Goal: Check status: Check status

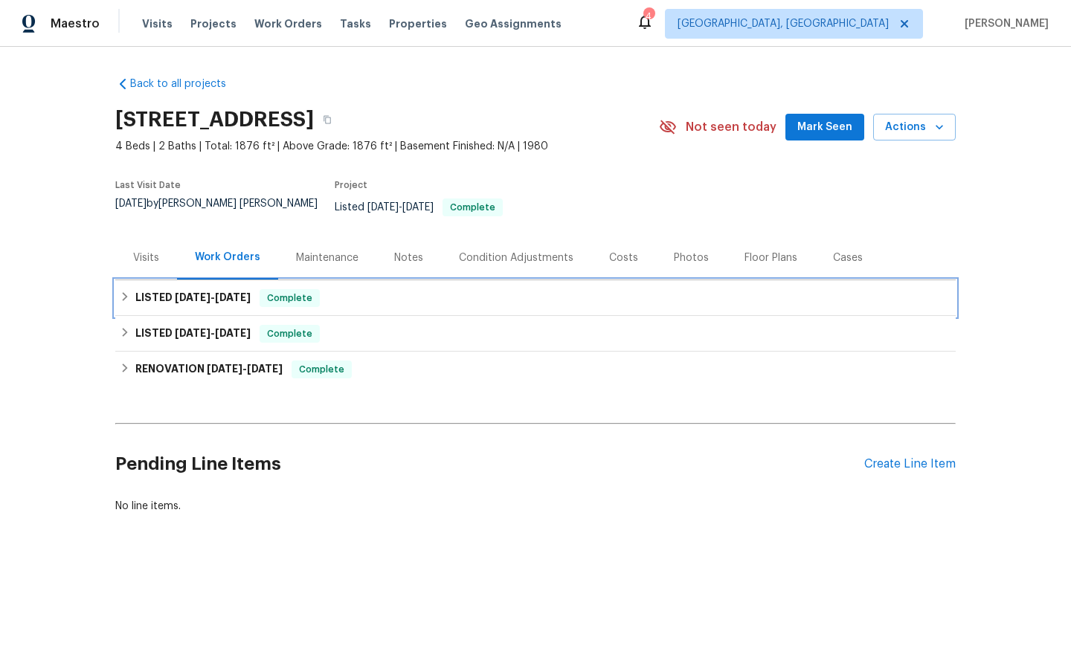
click at [293, 291] on span "Complete" at bounding box center [289, 298] width 57 height 15
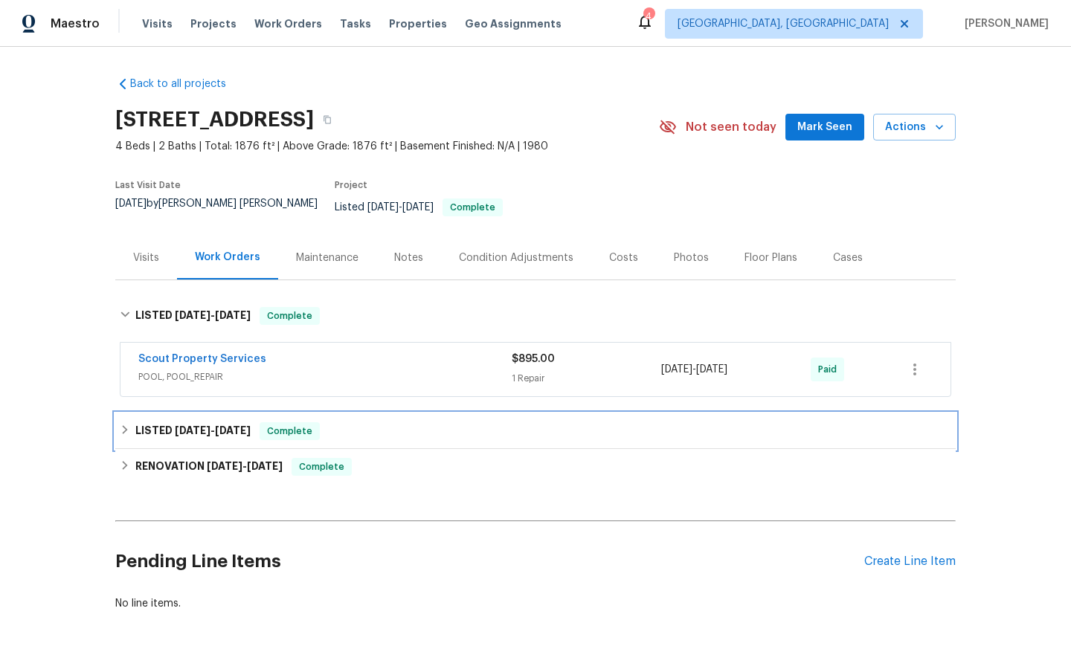
click at [297, 424] on span "Complete" at bounding box center [289, 431] width 57 height 15
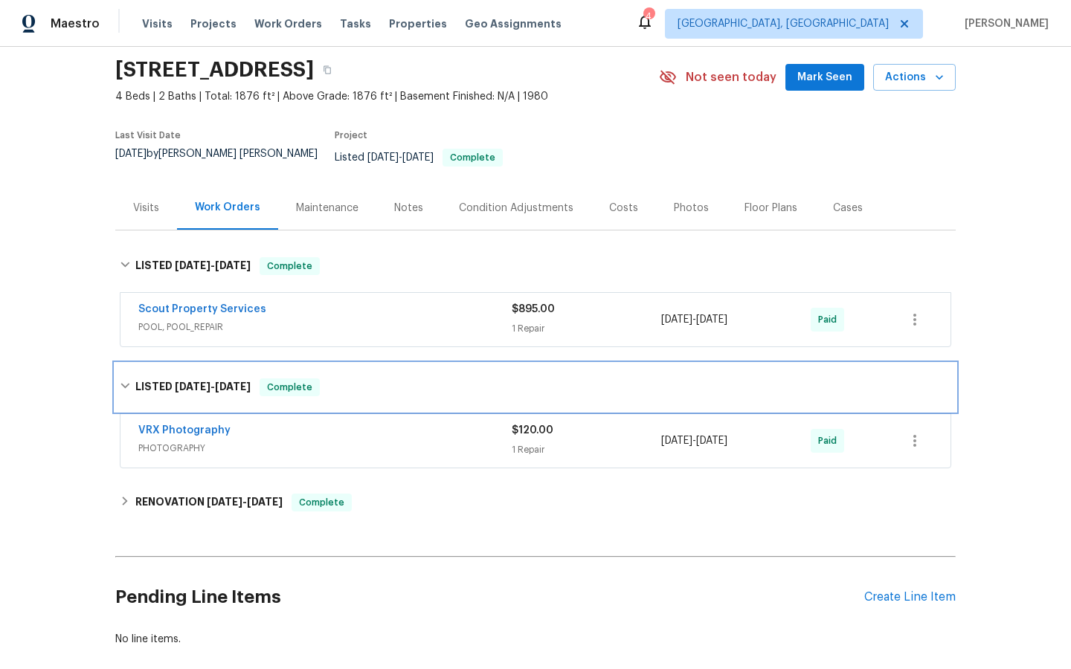
scroll to position [62, 0]
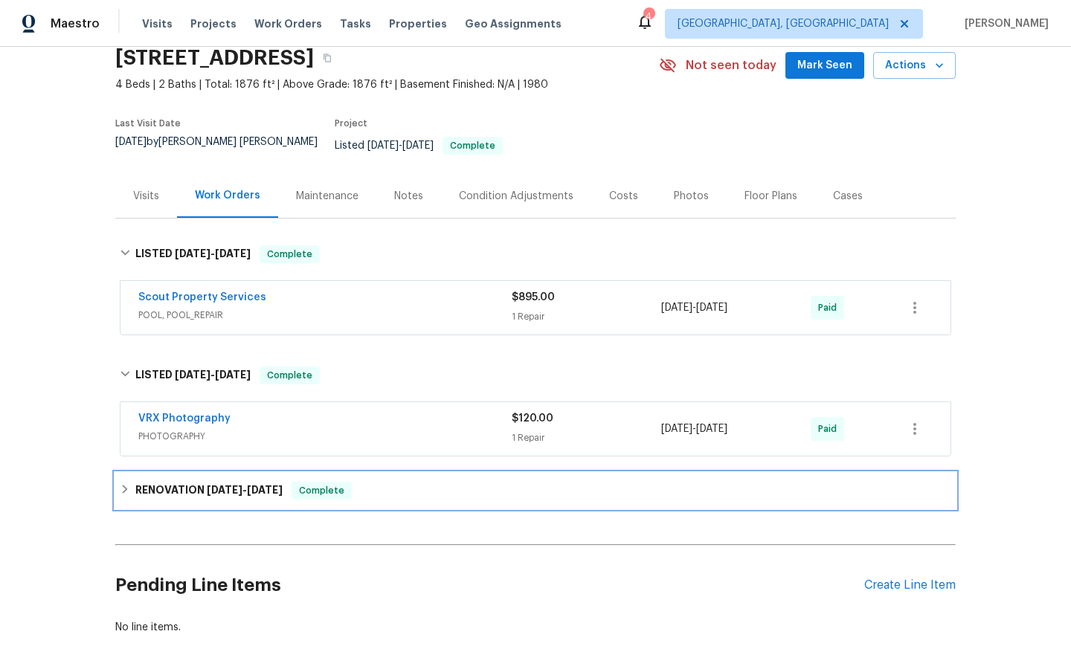
click at [320, 483] on span "Complete" at bounding box center [321, 490] width 57 height 15
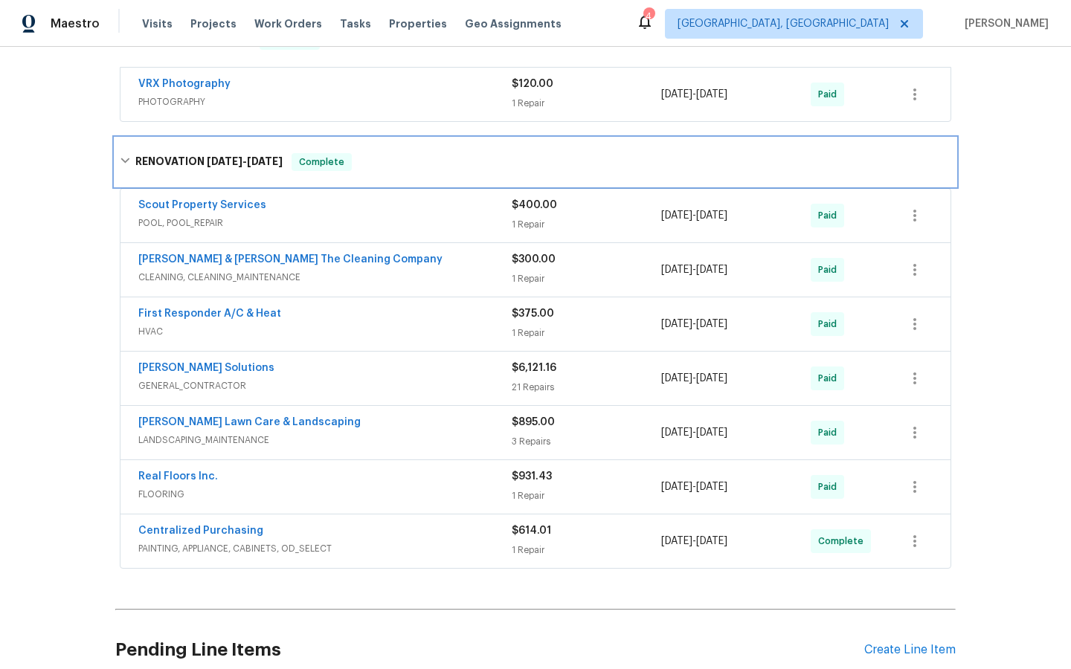
scroll to position [408, 0]
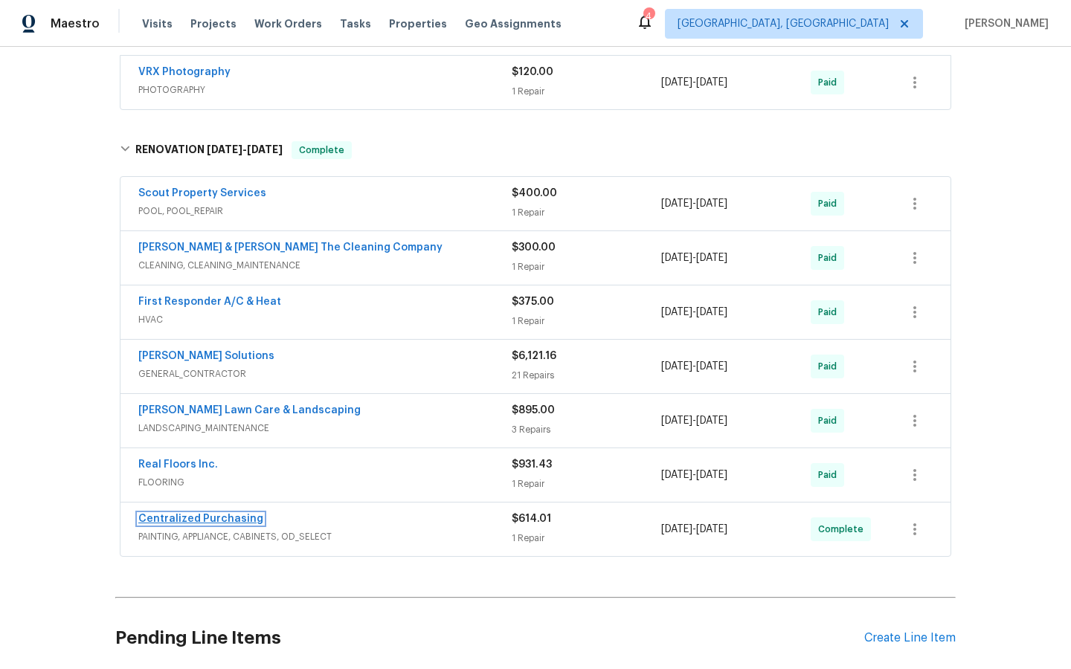
click at [212, 514] on link "Centralized Purchasing" at bounding box center [200, 519] width 125 height 10
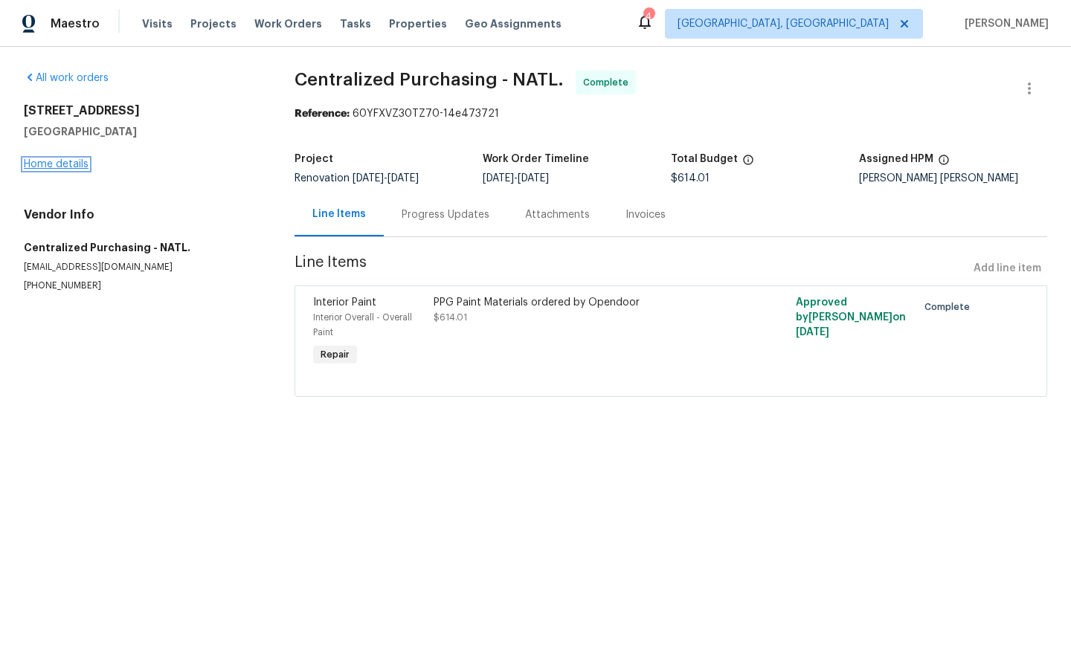
click at [42, 166] on link "Home details" at bounding box center [56, 164] width 65 height 10
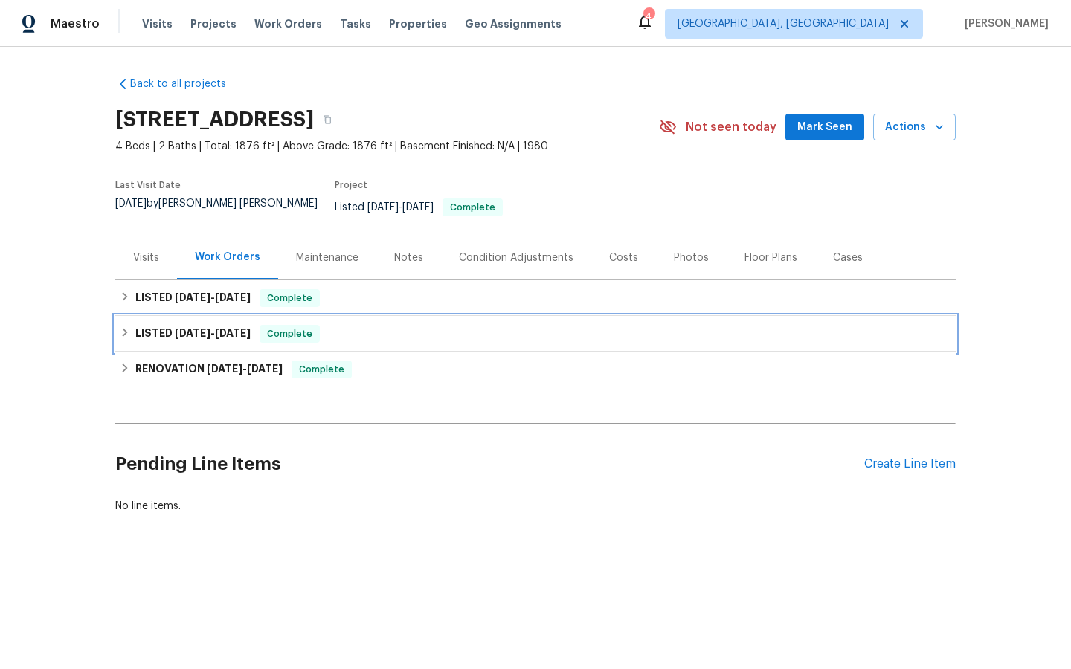
click at [296, 326] on span "Complete" at bounding box center [289, 333] width 57 height 15
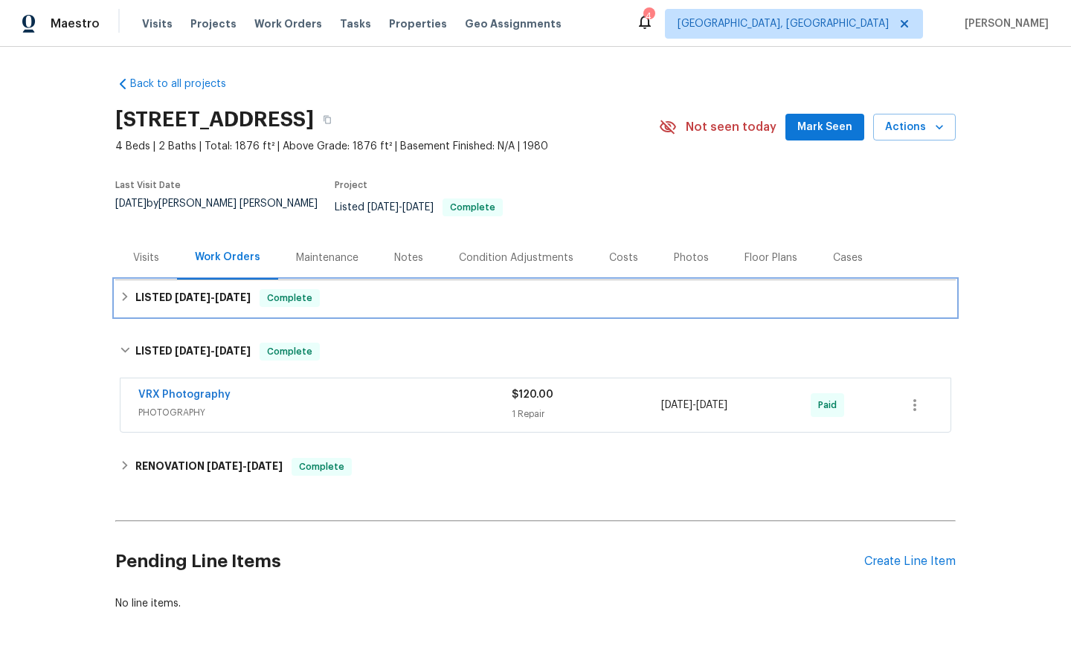
click at [297, 291] on span "Complete" at bounding box center [289, 298] width 57 height 15
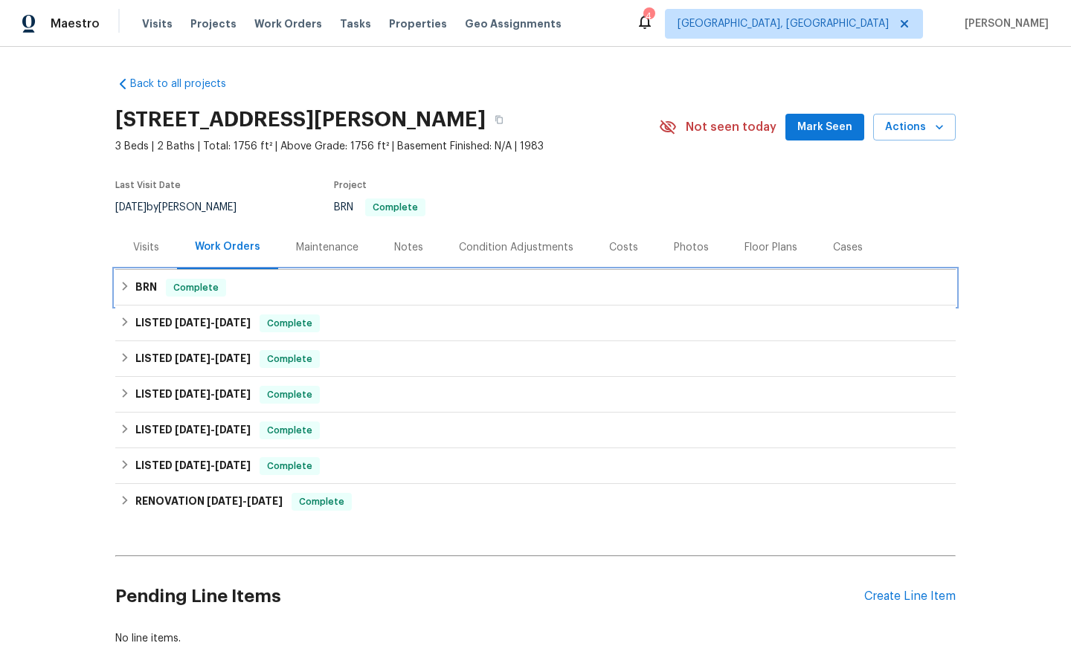
click at [198, 281] on span "Complete" at bounding box center [195, 287] width 57 height 15
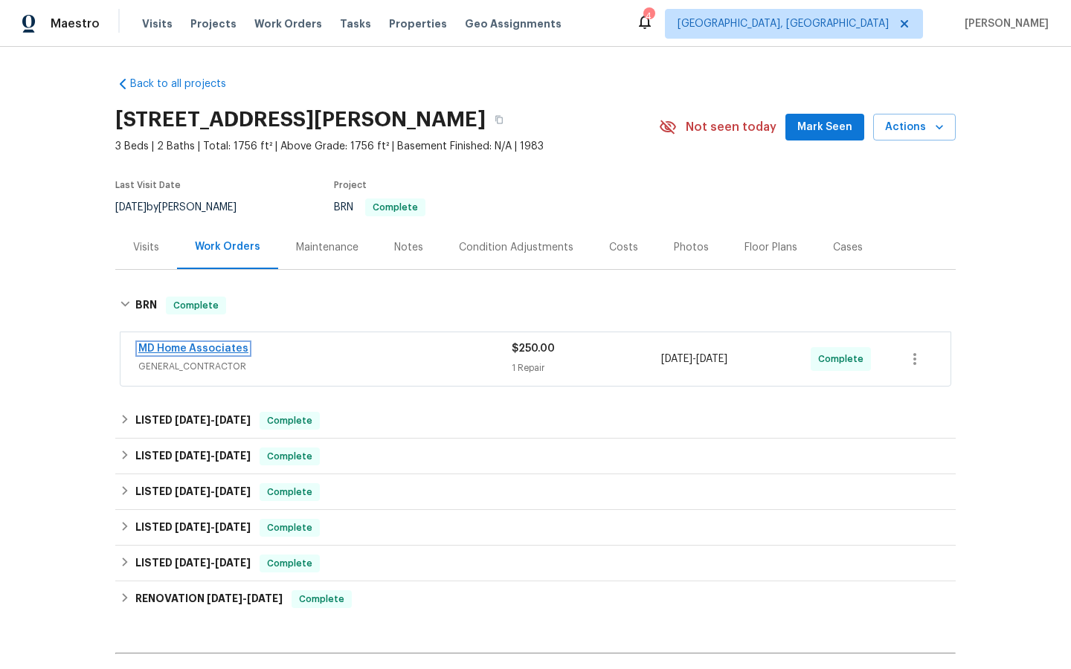
click at [194, 346] on link "MD Home Associates" at bounding box center [193, 349] width 110 height 10
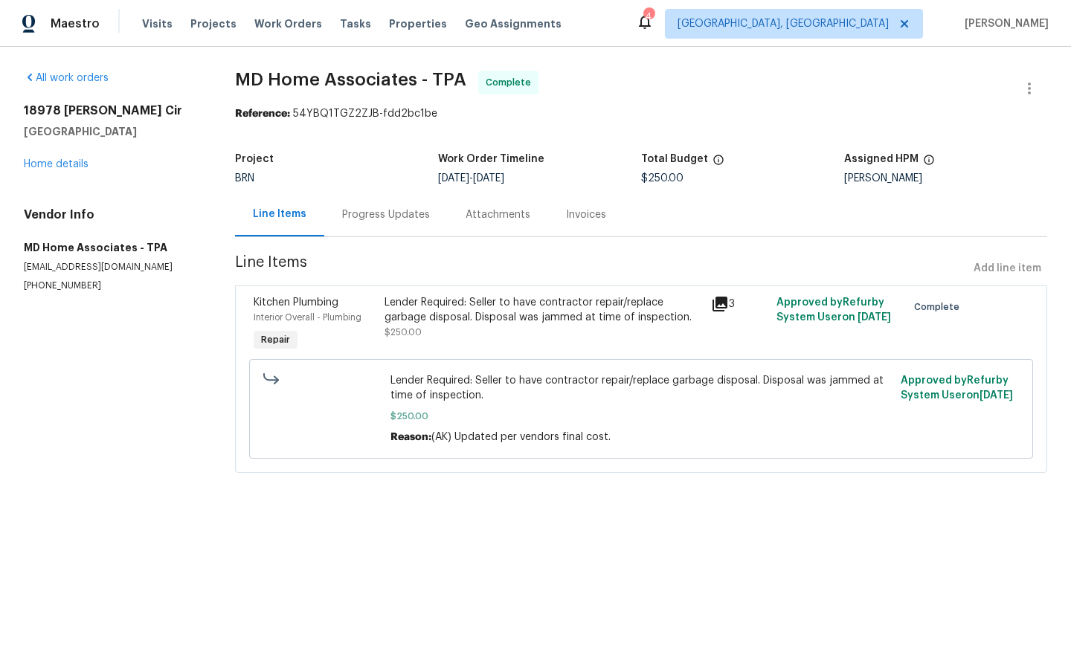
click at [278, 216] on div "Line Items" at bounding box center [280, 214] width 54 height 15
click at [383, 219] on div "Progress Updates" at bounding box center [386, 215] width 88 height 15
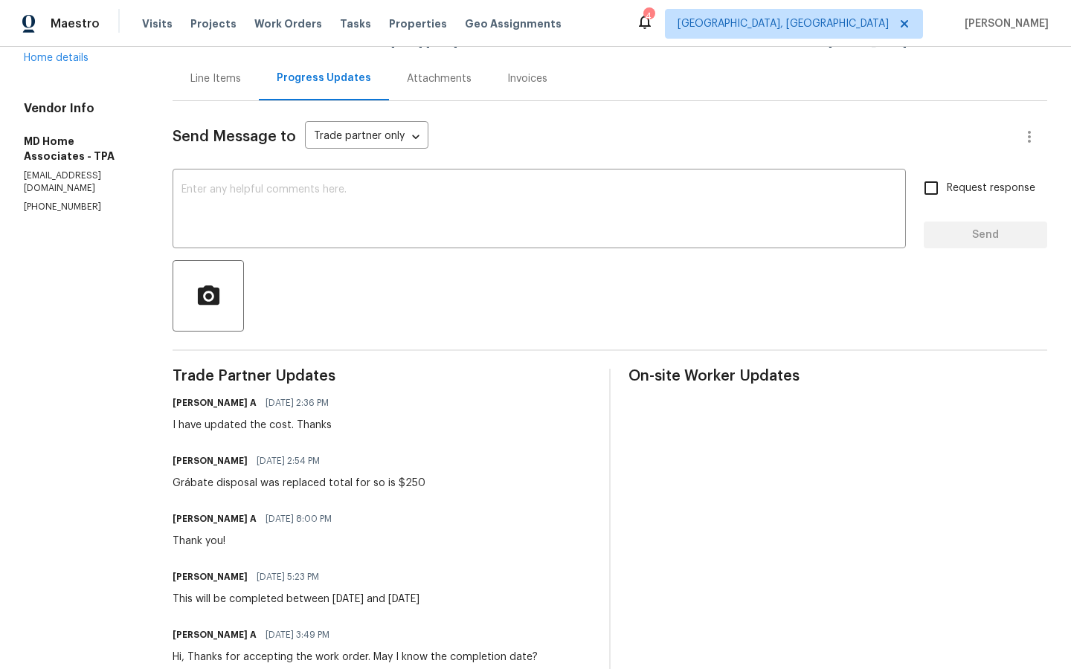
scroll to position [138, 0]
